Goal: Task Accomplishment & Management: Manage account settings

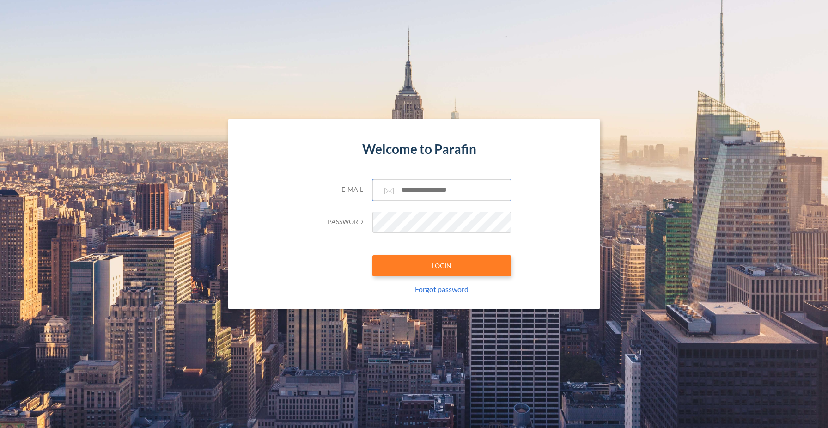
click at [400, 186] on input "text" at bounding box center [441, 189] width 139 height 21
type input "**********"
click at [457, 263] on button "LOGIN" at bounding box center [441, 265] width 139 height 21
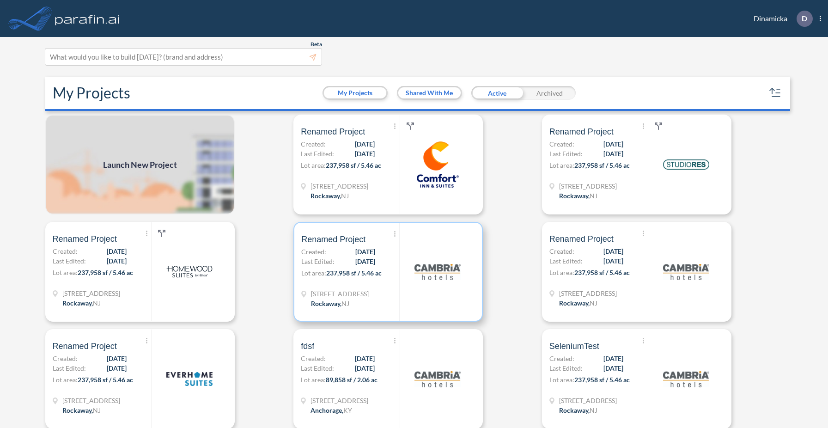
click at [449, 262] on img at bounding box center [437, 272] width 46 height 46
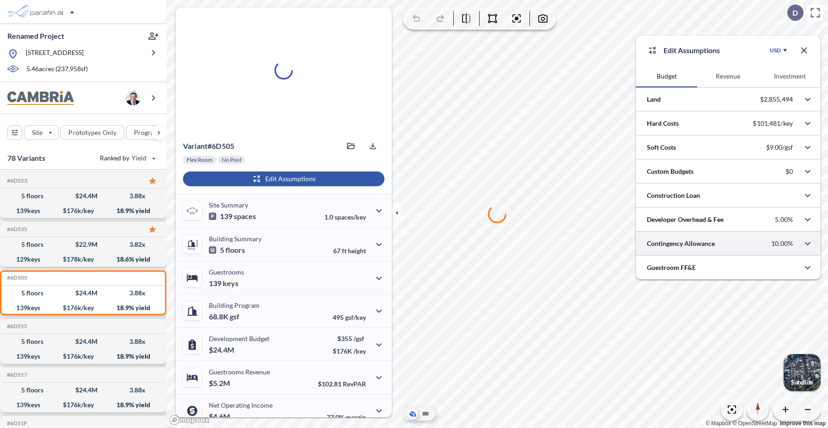
click at [685, 242] on div at bounding box center [728, 243] width 185 height 24
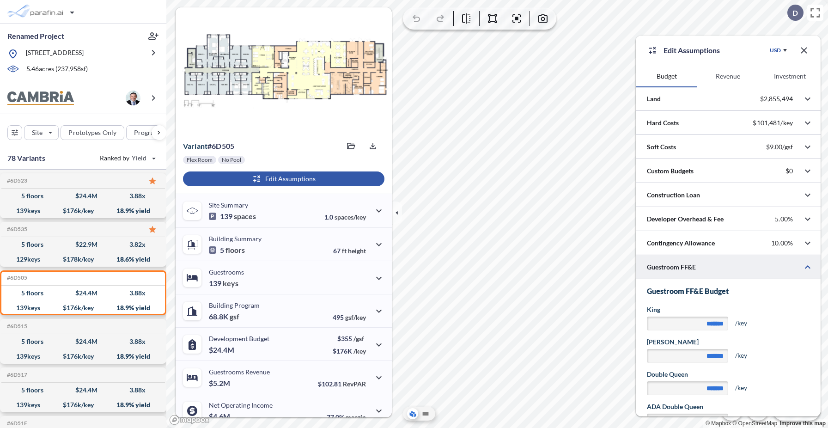
scroll to position [32, 0]
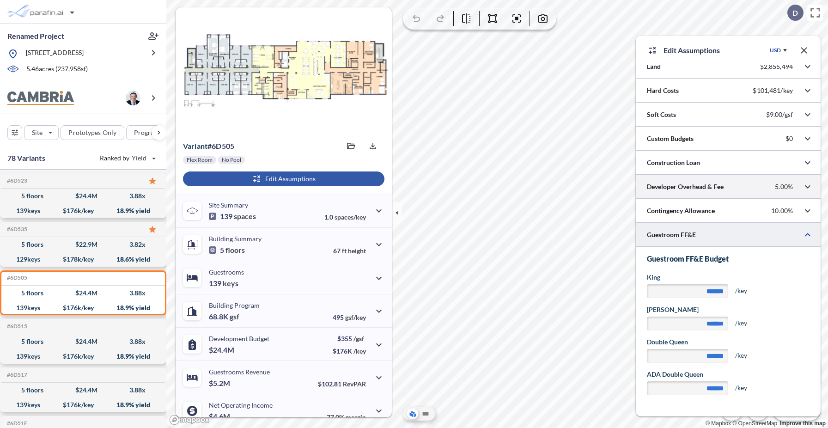
click at [700, 182] on div at bounding box center [728, 187] width 185 height 24
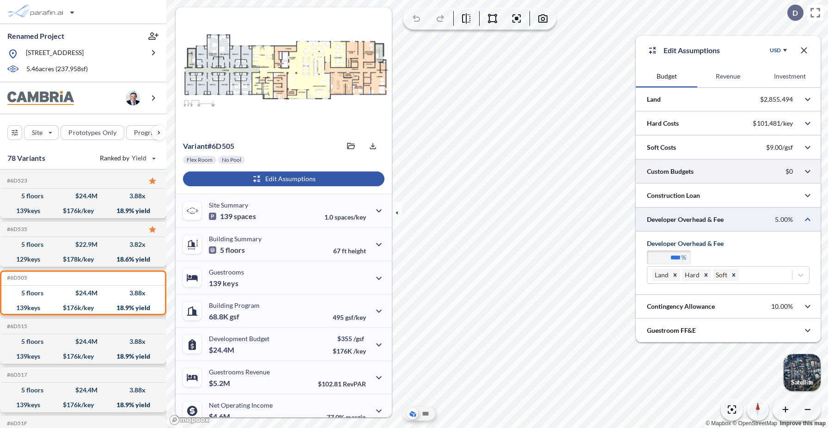
scroll to position [0, 0]
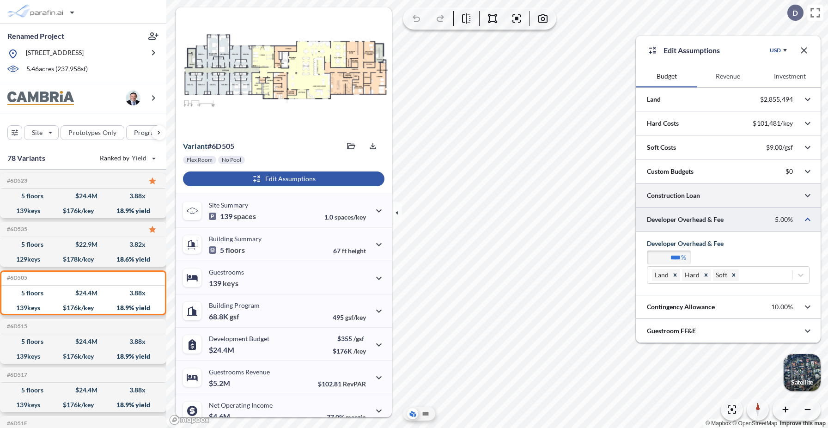
click at [698, 197] on div at bounding box center [728, 195] width 185 height 24
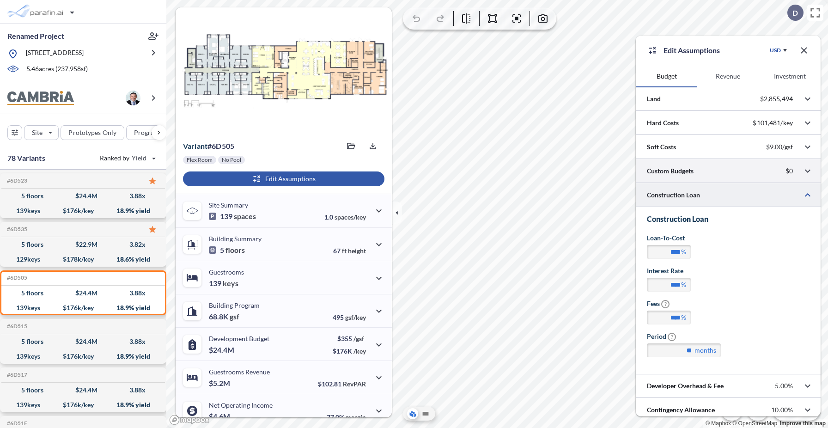
click at [704, 173] on div at bounding box center [728, 171] width 185 height 24
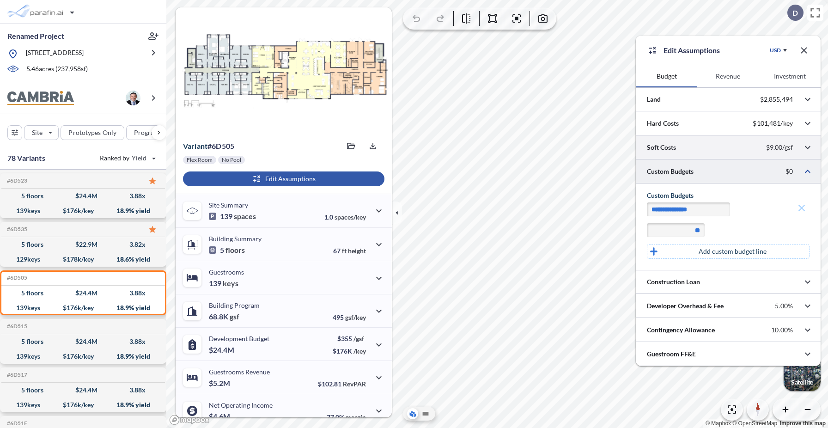
click at [701, 150] on div at bounding box center [728, 147] width 185 height 24
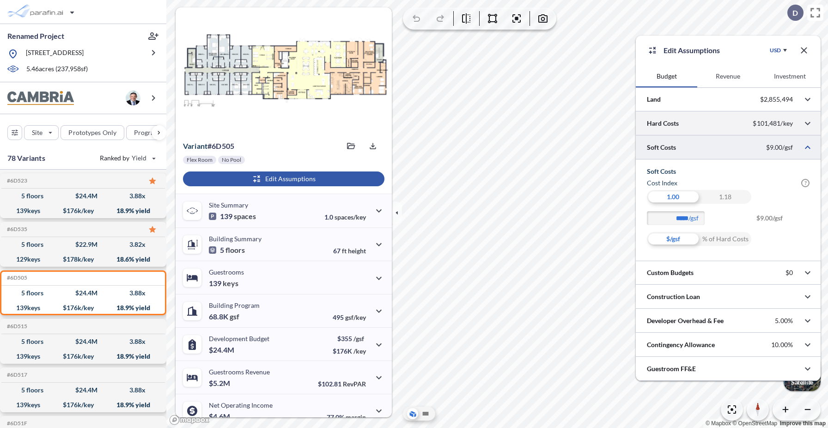
click at [701, 131] on div at bounding box center [728, 123] width 185 height 24
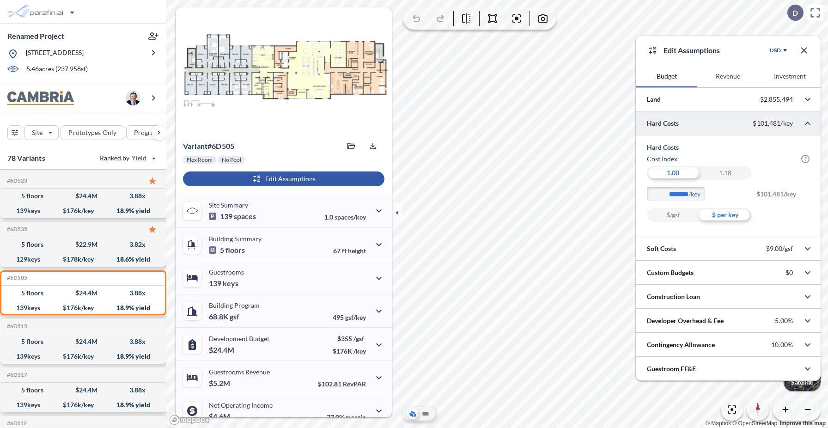
click at [716, 78] on button "Revenue" at bounding box center [727, 76] width 61 height 22
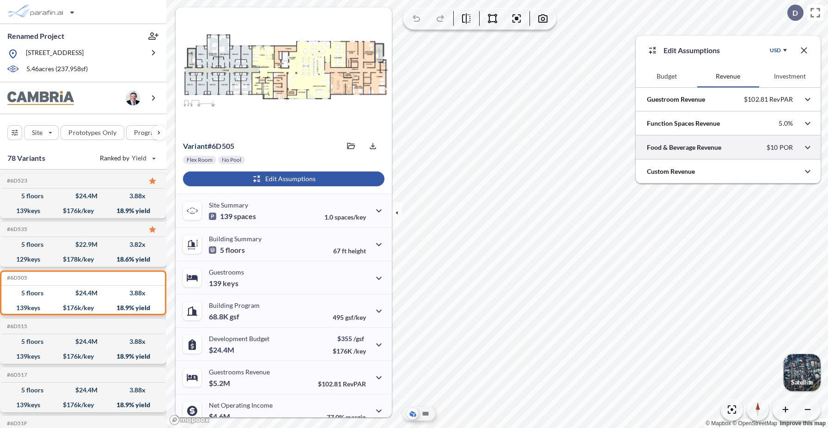
click at [716, 152] on div at bounding box center [728, 147] width 185 height 24
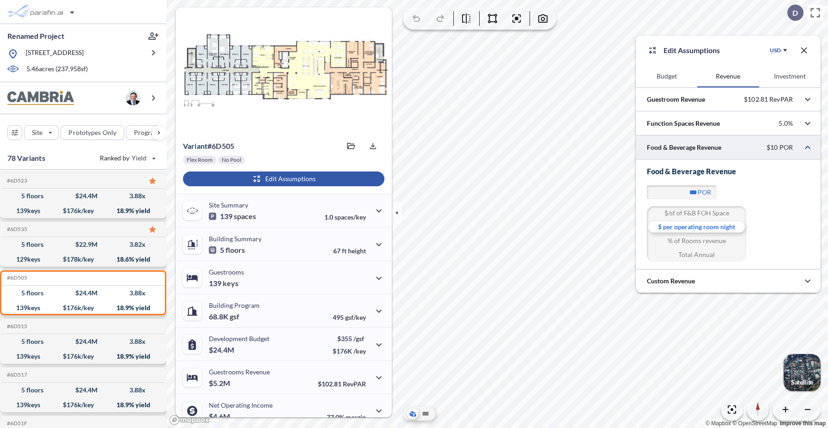
click at [708, 148] on div at bounding box center [728, 147] width 185 height 24
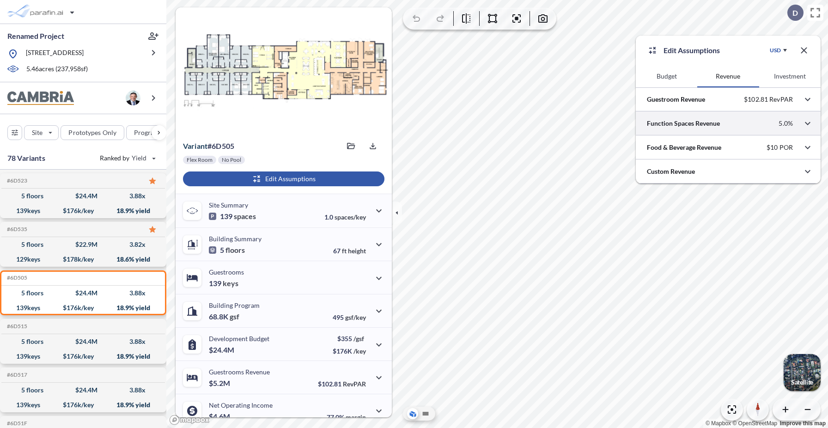
click at [708, 125] on div at bounding box center [728, 123] width 185 height 24
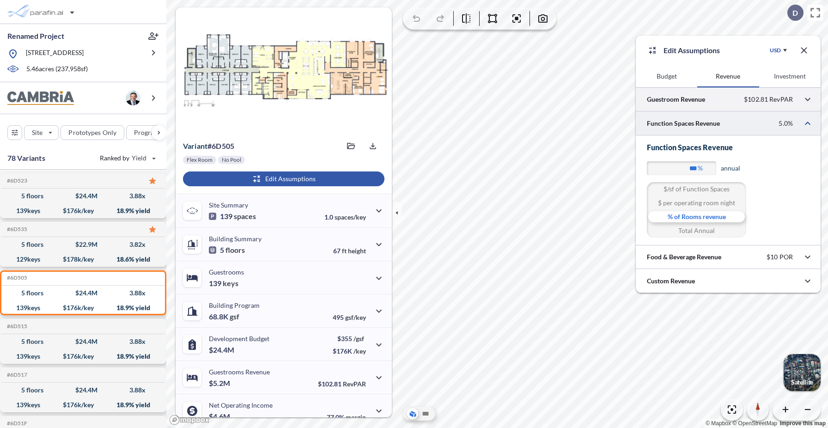
click at [713, 102] on div at bounding box center [728, 99] width 185 height 24
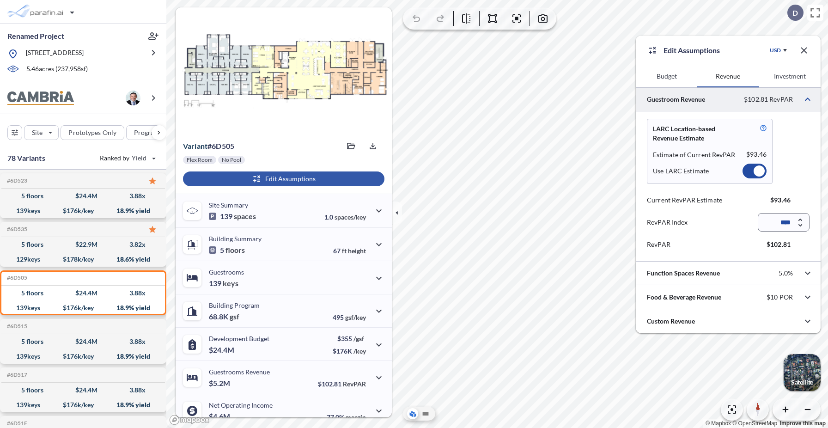
click at [775, 75] on button "Investment" at bounding box center [789, 76] width 61 height 22
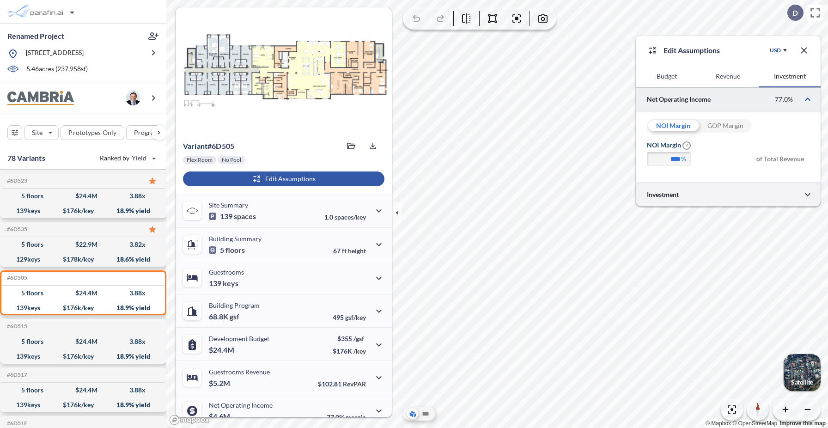
click at [701, 193] on div at bounding box center [728, 194] width 185 height 24
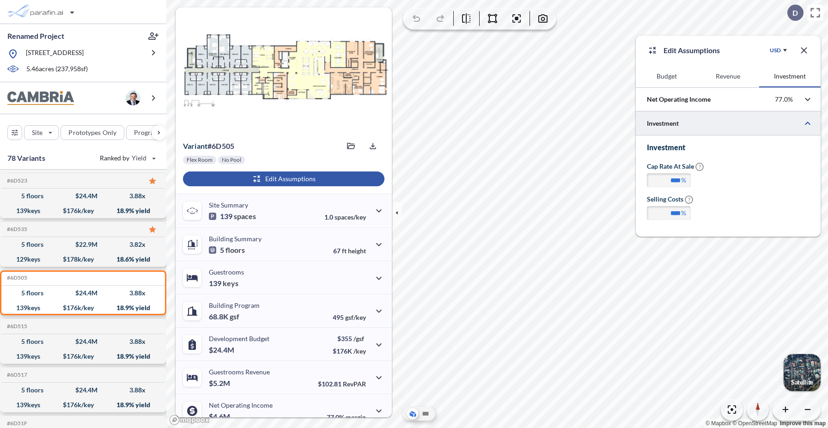
click at [668, 71] on button "Budget" at bounding box center [666, 76] width 61 height 22
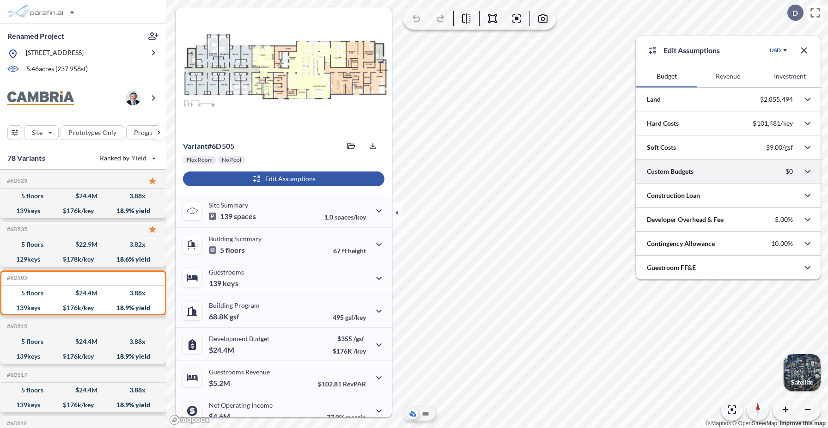
click at [671, 171] on div at bounding box center [728, 171] width 185 height 24
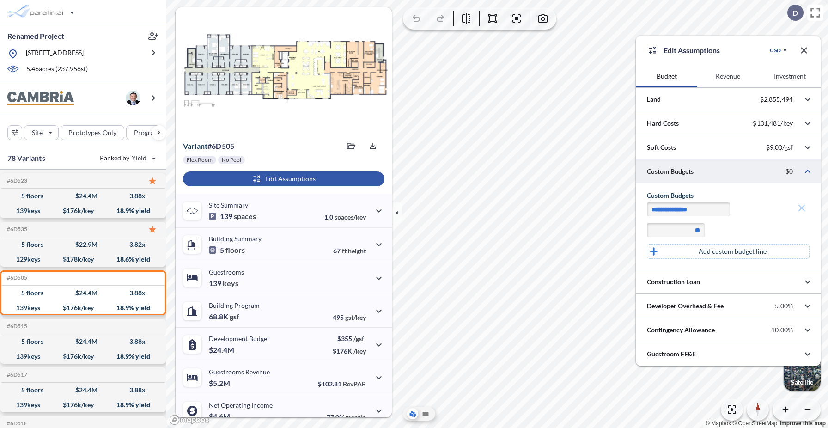
click at [709, 252] on p "Add custom budget line" at bounding box center [732, 251] width 68 height 9
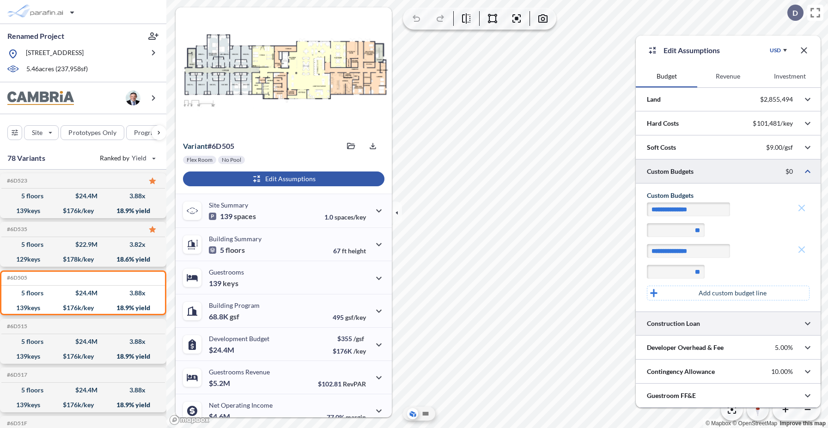
click at [706, 325] on div at bounding box center [728, 323] width 185 height 24
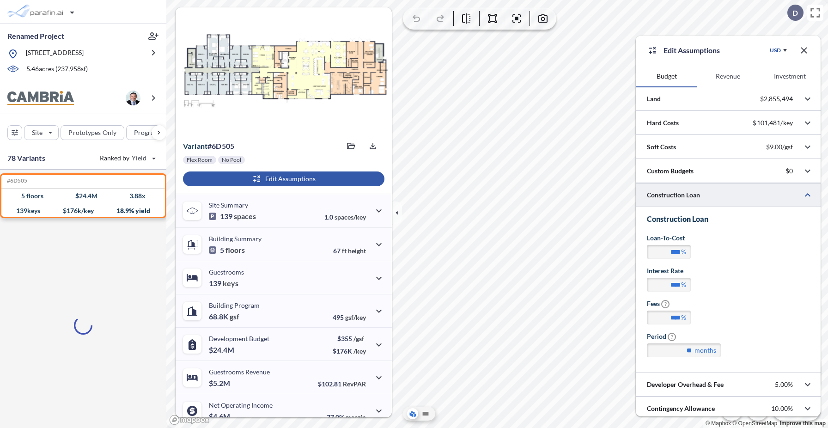
scroll to position [29, 0]
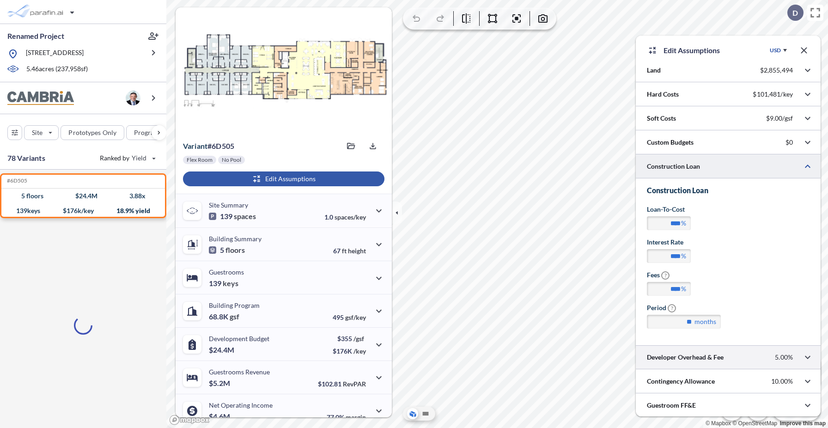
click at [704, 359] on div at bounding box center [728, 357] width 185 height 24
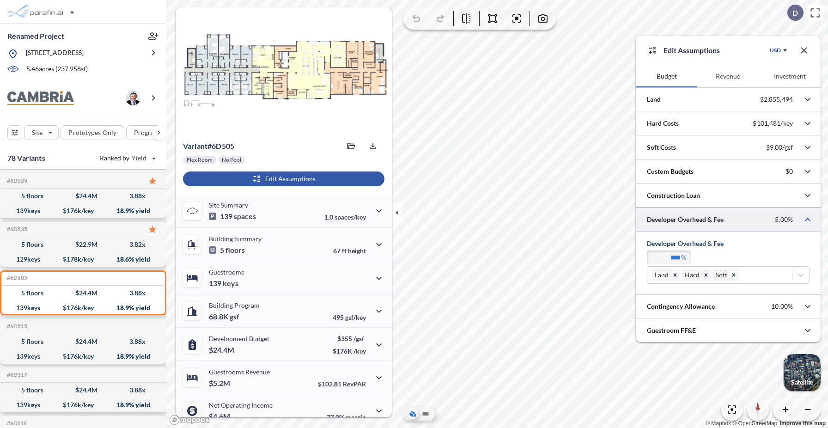
scroll to position [0, 0]
click at [704, 312] on div at bounding box center [728, 307] width 185 height 24
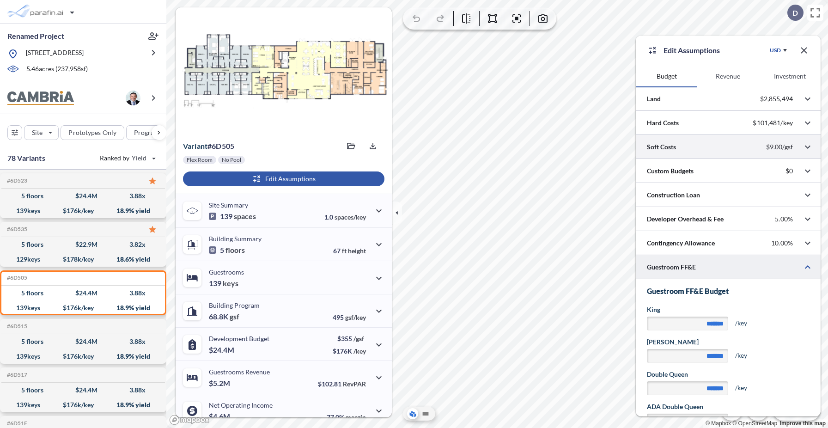
click at [684, 145] on div at bounding box center [728, 147] width 185 height 24
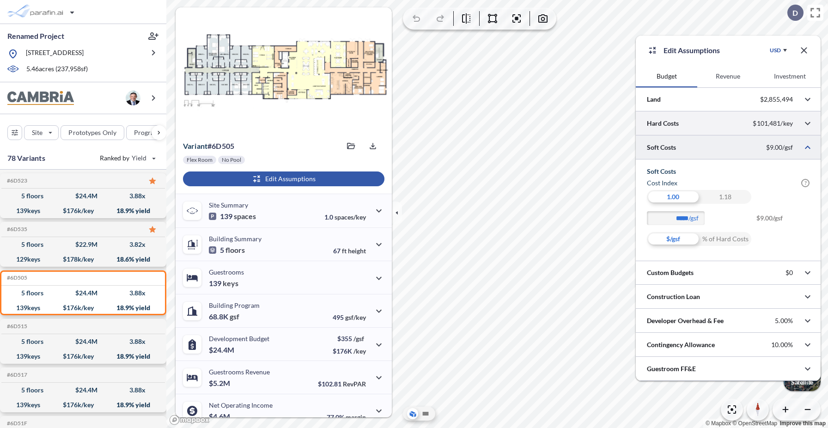
click at [687, 126] on div at bounding box center [728, 123] width 185 height 24
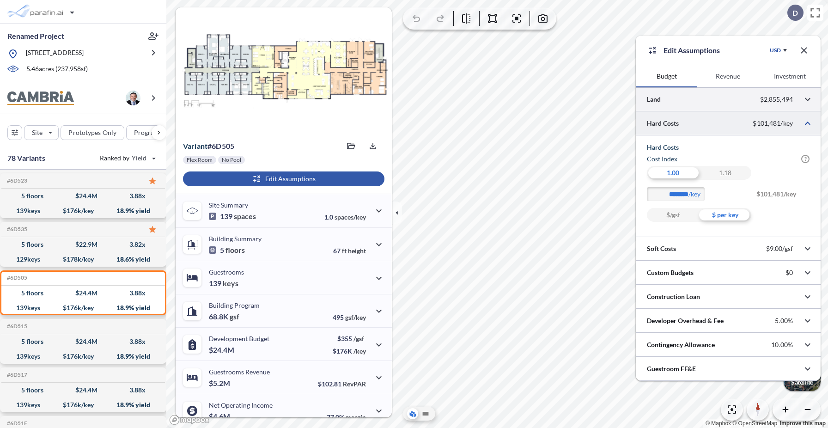
click at [700, 103] on div at bounding box center [728, 99] width 185 height 24
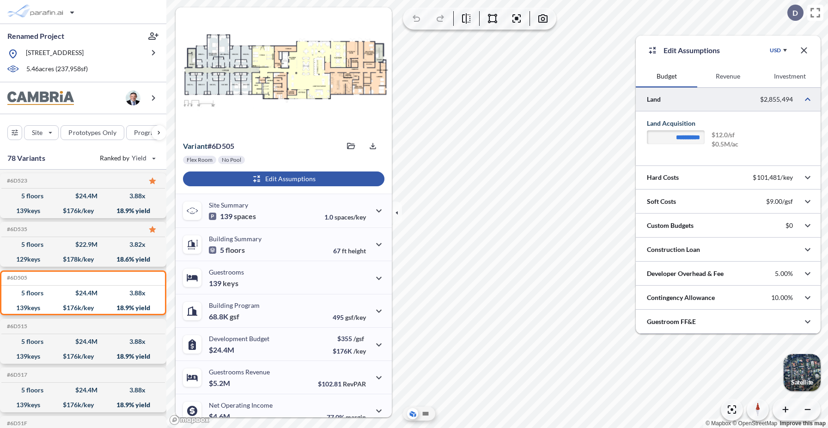
click at [726, 79] on button "Revenue" at bounding box center [727, 76] width 61 height 22
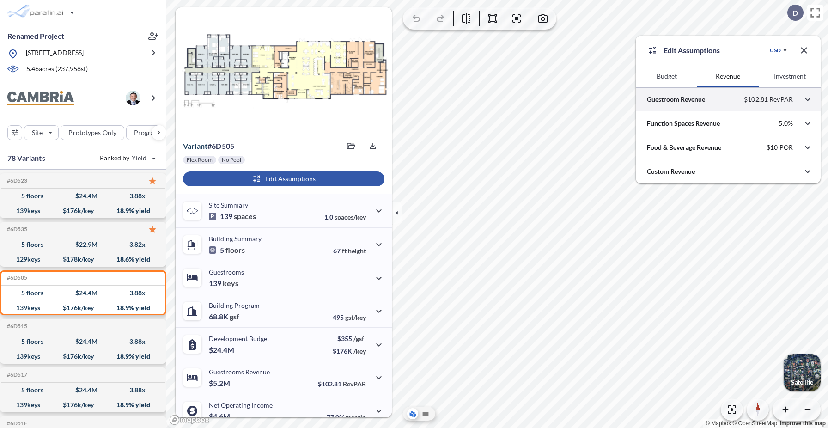
click at [712, 99] on div at bounding box center [728, 99] width 185 height 24
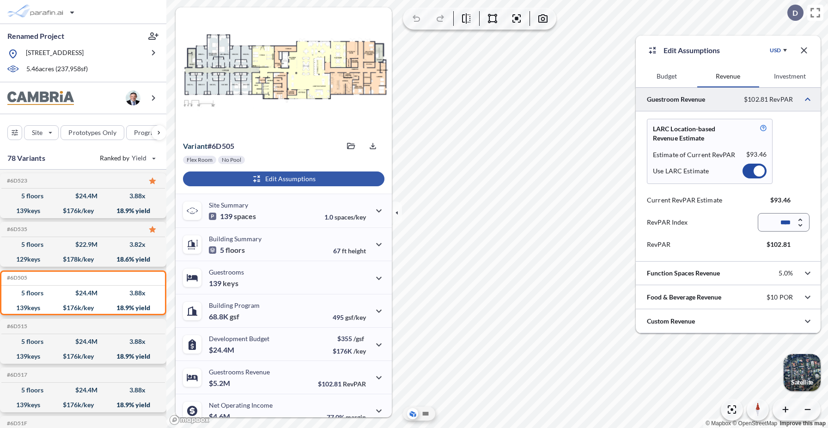
click at [751, 172] on div at bounding box center [754, 171] width 24 height 15
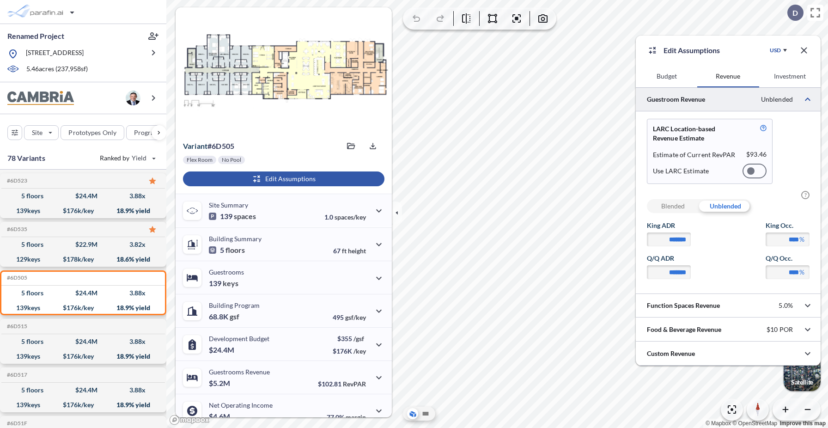
click at [751, 172] on div at bounding box center [750, 170] width 7 height 7
